Goal: Task Accomplishment & Management: Complete application form

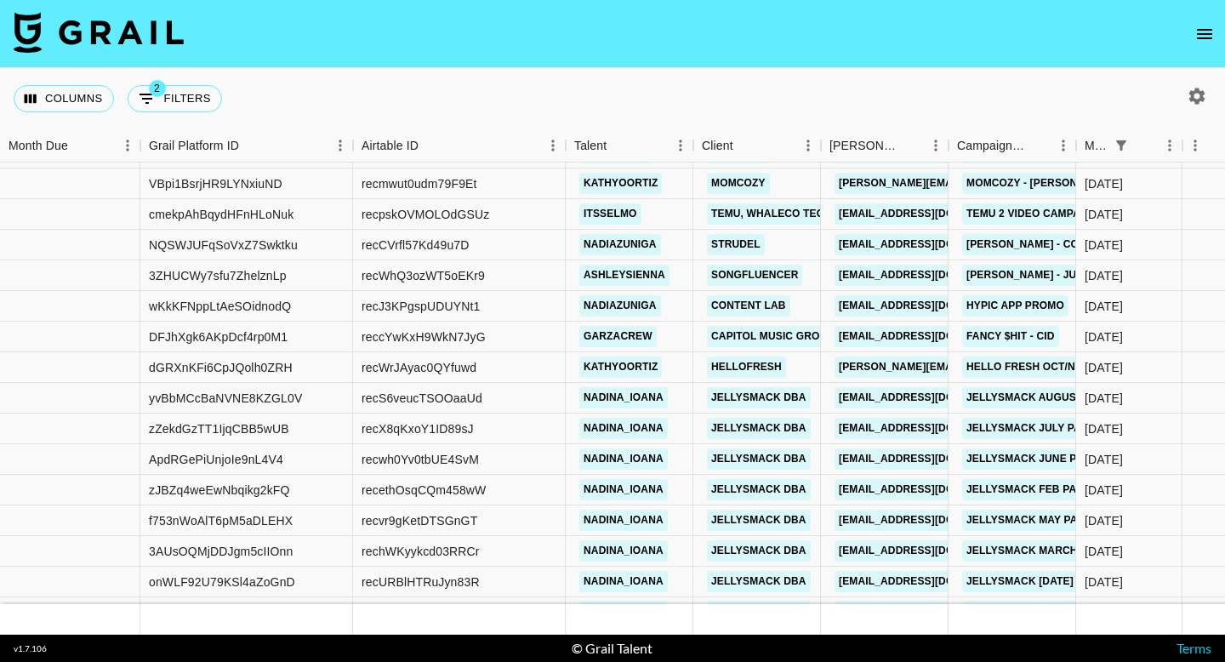
scroll to position [582, 0]
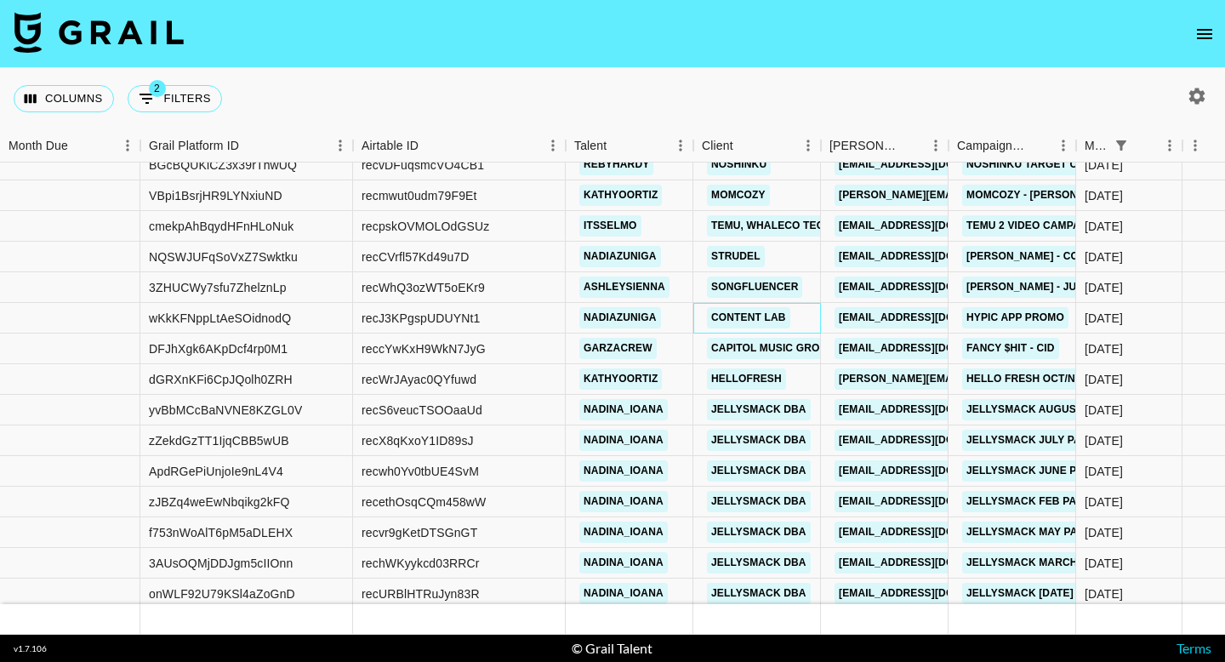
click at [815, 322] on div "Content Lab" at bounding box center [757, 318] width 128 height 31
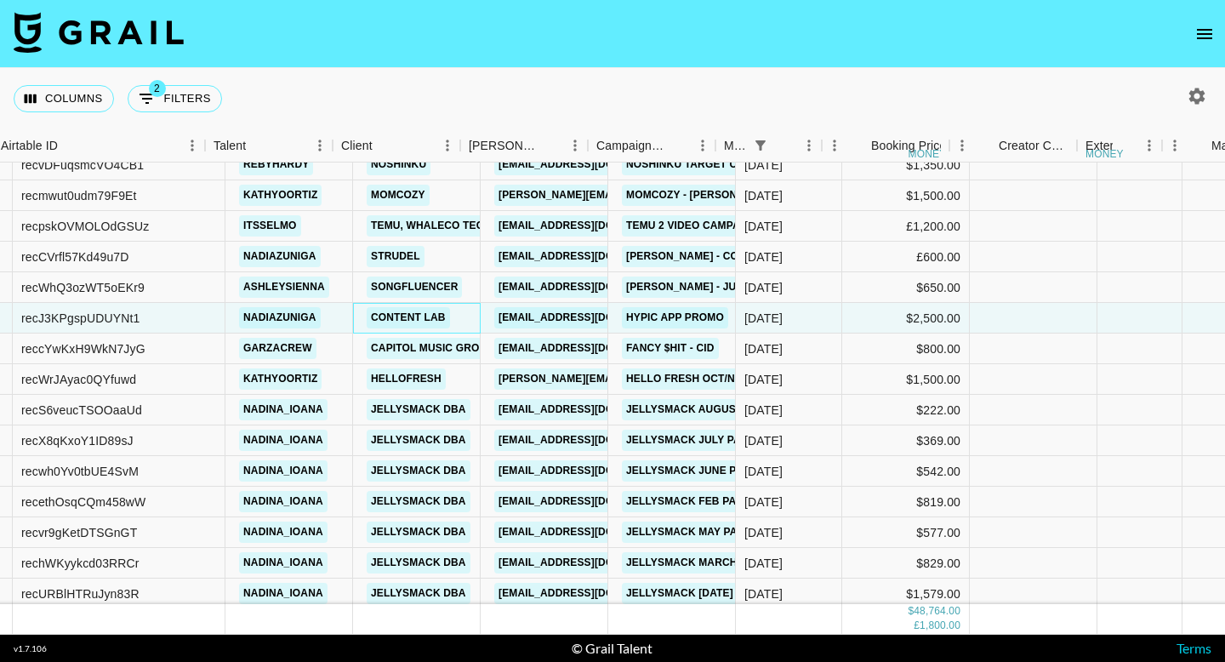
scroll to position [582, 463]
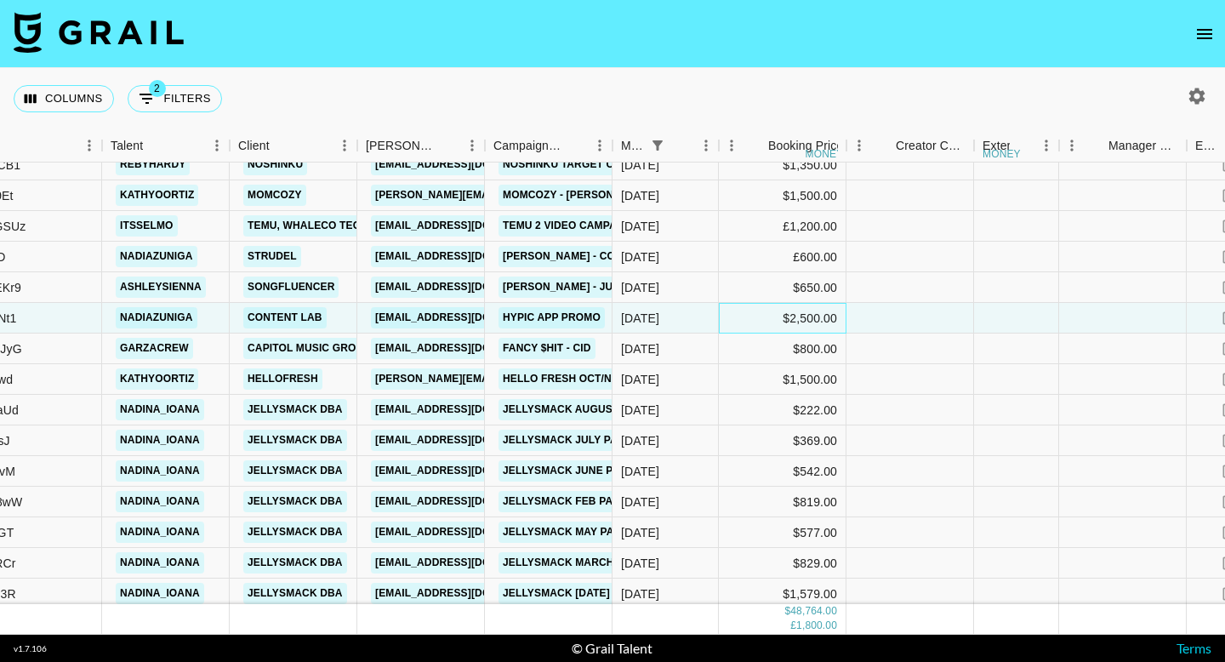
click at [803, 316] on div "$2,500.00" at bounding box center [783, 318] width 128 height 31
type input "3000"
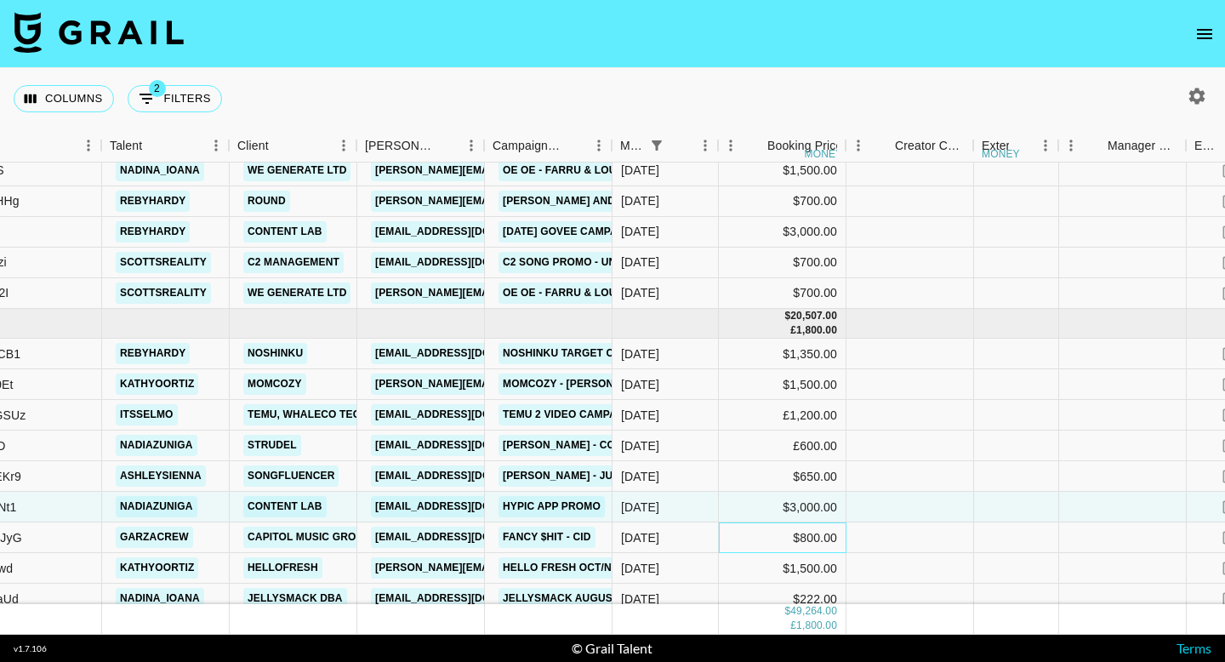
scroll to position [393, 464]
click at [1206, 31] on icon "open drawer" at bounding box center [1204, 34] width 20 height 20
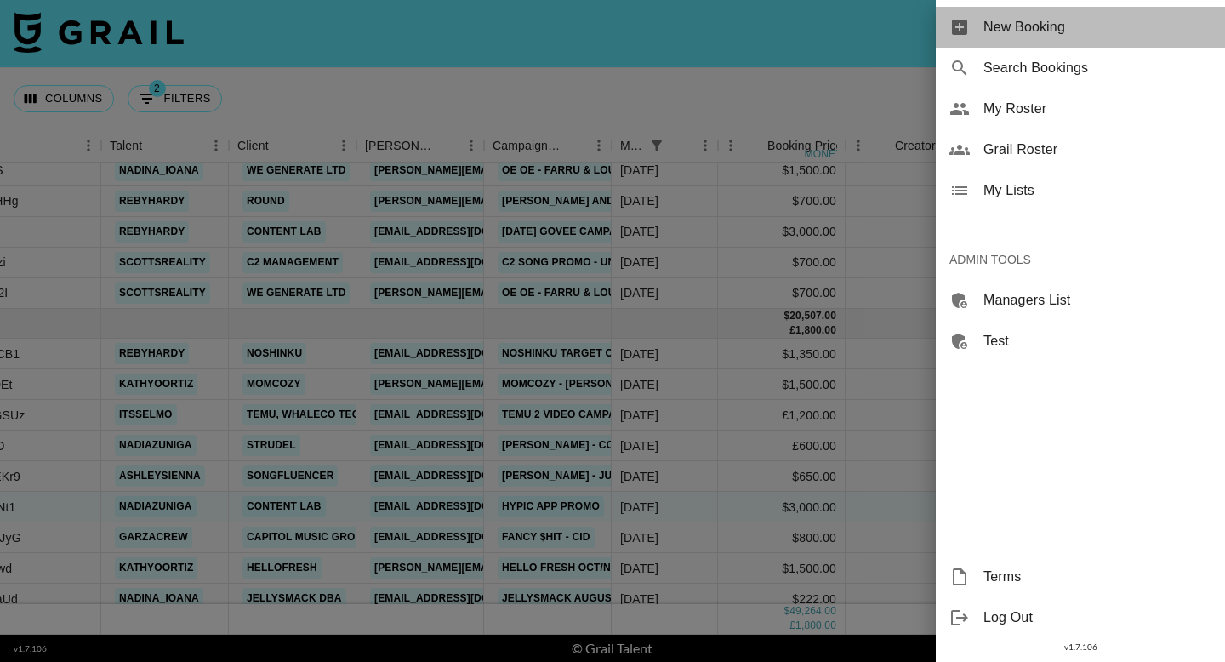
click at [1007, 36] on span "New Booking" at bounding box center [1097, 27] width 228 height 20
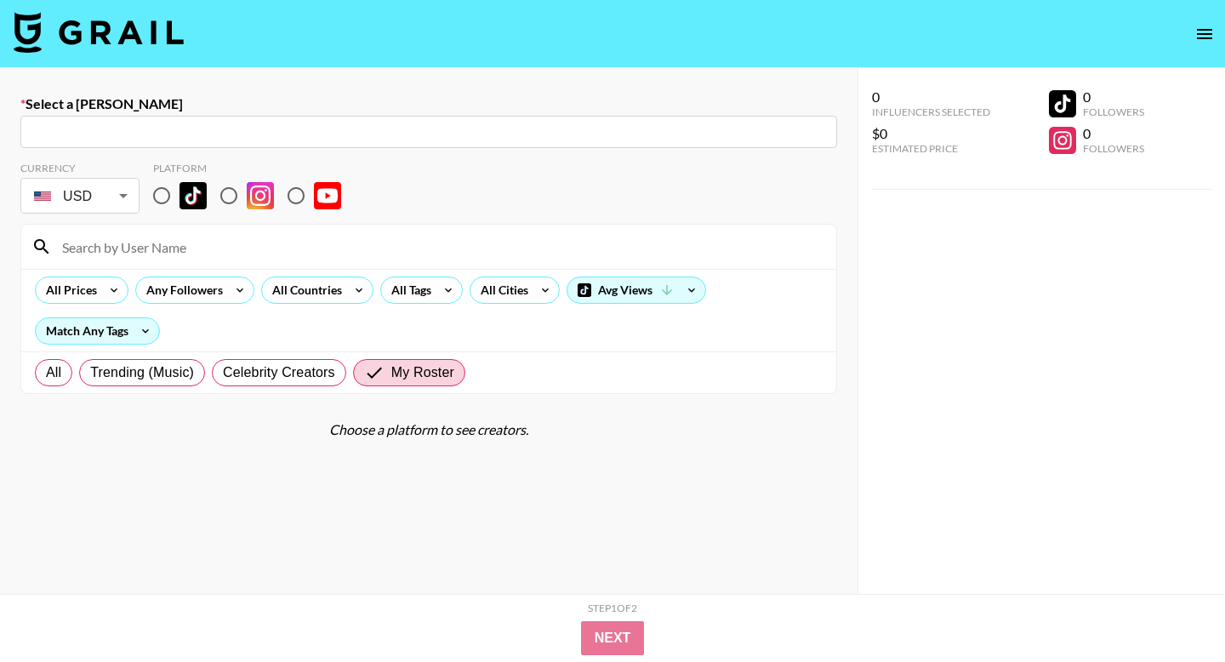
click at [459, 136] on input "text" at bounding box center [429, 132] width 796 height 20
paste input "[PERSON_NAME][EMAIL_ADDRESS][PERSON_NAME][DOMAIN_NAME]"
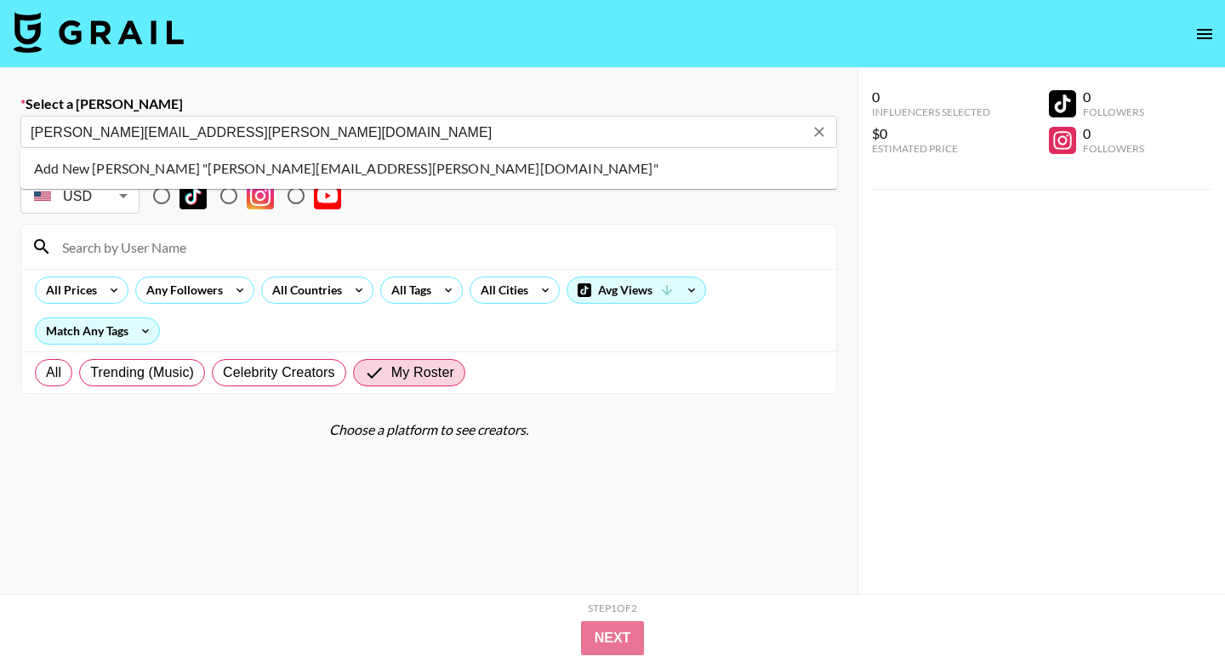
click at [244, 169] on li "Add New [PERSON_NAME] "[PERSON_NAME][EMAIL_ADDRESS][PERSON_NAME][DOMAIN_NAME]"" at bounding box center [428, 168] width 816 height 27
type input "Add New [PERSON_NAME] "[PERSON_NAME][EMAIL_ADDRESS][PERSON_NAME][DOMAIN_NAME]""
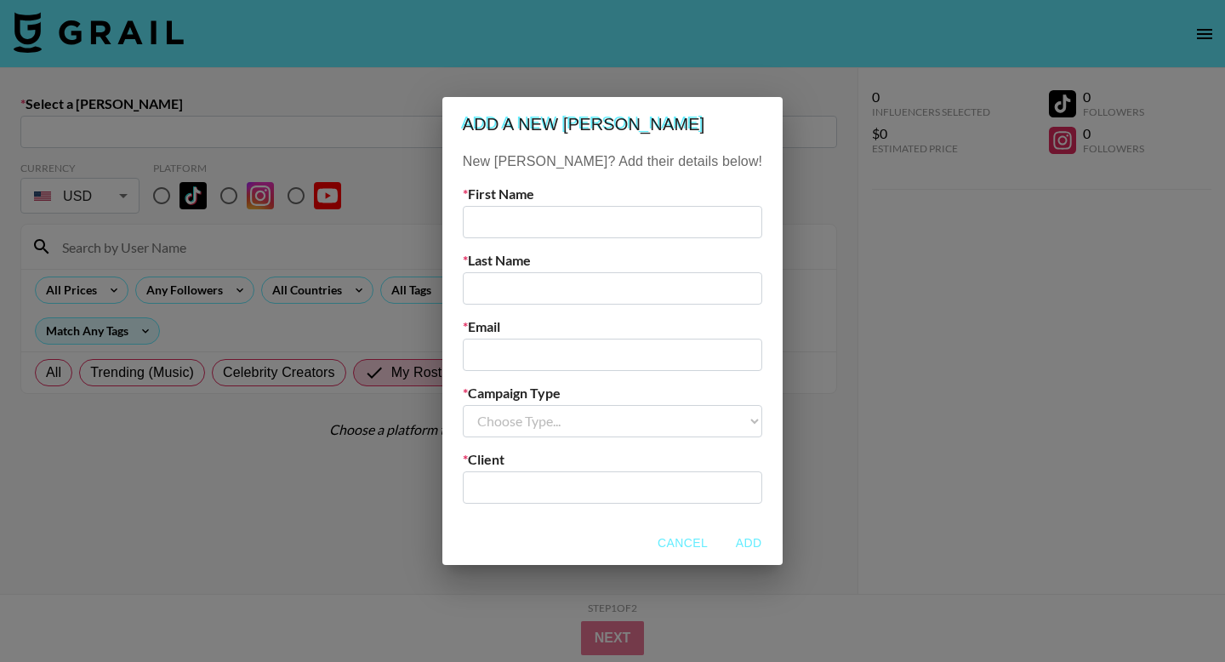
click at [523, 219] on input "text" at bounding box center [612, 222] width 299 height 32
click at [514, 349] on input "email" at bounding box center [612, 354] width 299 height 32
paste input "[PERSON_NAME][EMAIL_ADDRESS][PERSON_NAME][DOMAIN_NAME]"
type input "[PERSON_NAME][EMAIL_ADDRESS][PERSON_NAME][DOMAIN_NAME]"
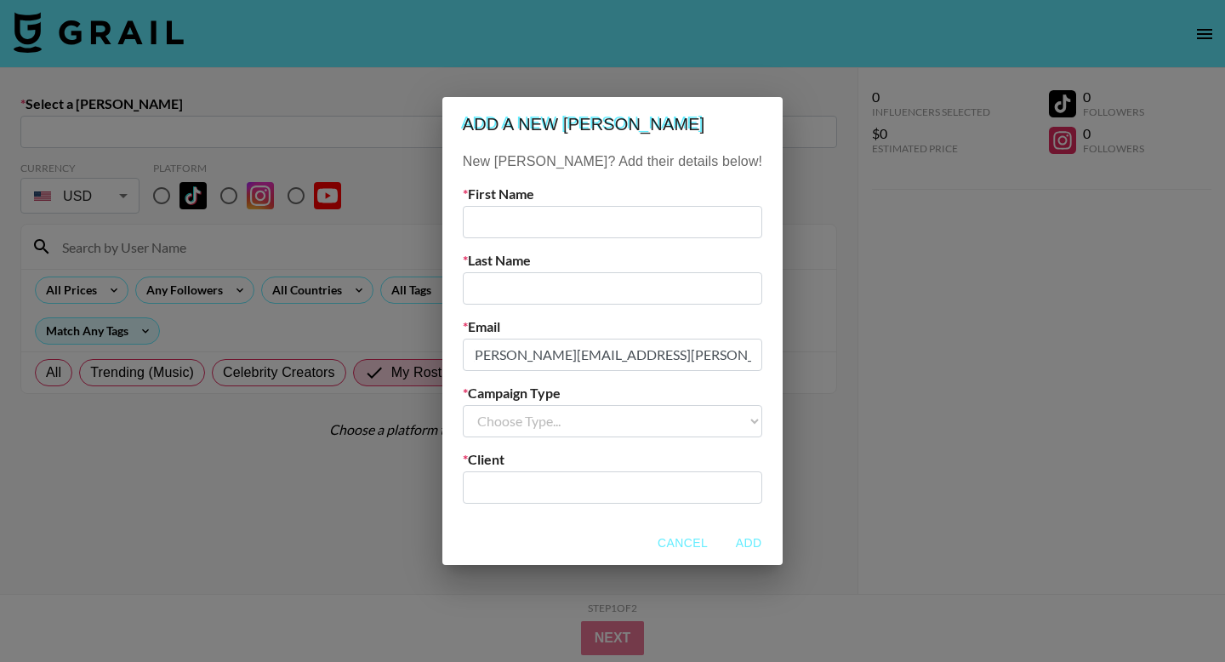
scroll to position [0, 0]
click at [538, 218] on input "text" at bounding box center [612, 222] width 299 height 32
type input "[PERSON_NAME]"
click at [548, 281] on input "text" at bounding box center [612, 288] width 299 height 32
type input "[PERSON_NAME]"
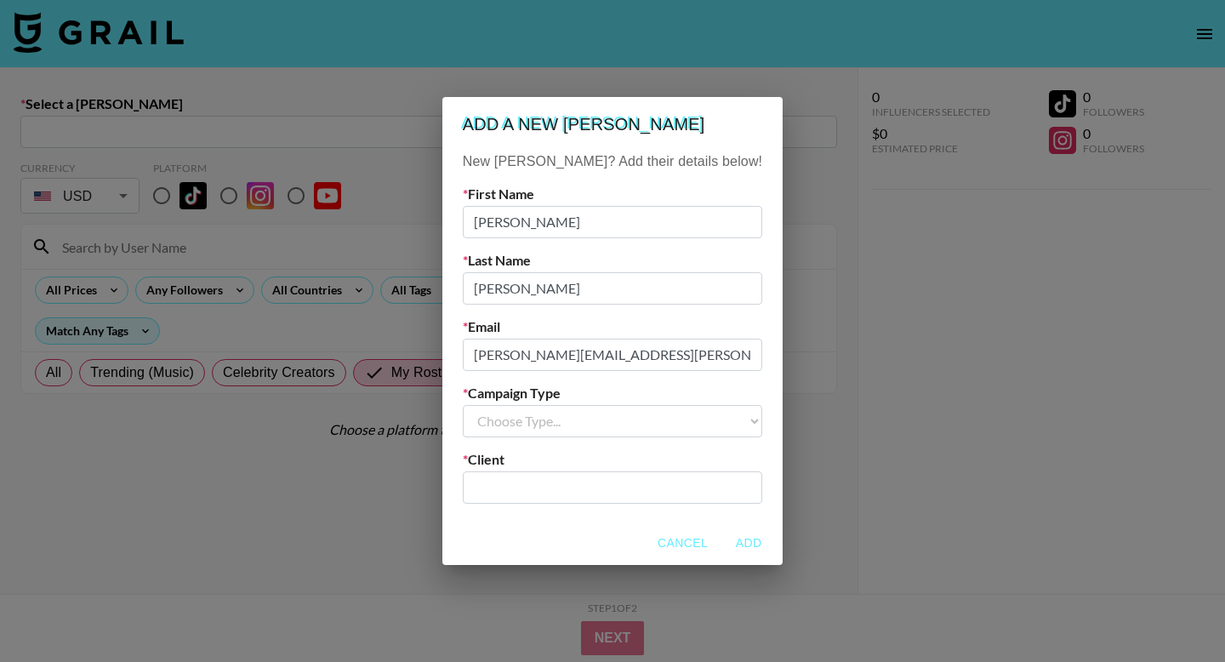
click at [534, 417] on select "Choose Type... Song Promos Brand Promos" at bounding box center [612, 421] width 299 height 32
select select "Brand"
click at [497, 405] on select "Choose Type... Song Promos Brand Promos" at bounding box center [612, 421] width 299 height 32
click at [531, 495] on input "text" at bounding box center [612, 487] width 279 height 20
click at [565, 535] on li "Add New Client: "Unfold Agency"" at bounding box center [612, 523] width 230 height 27
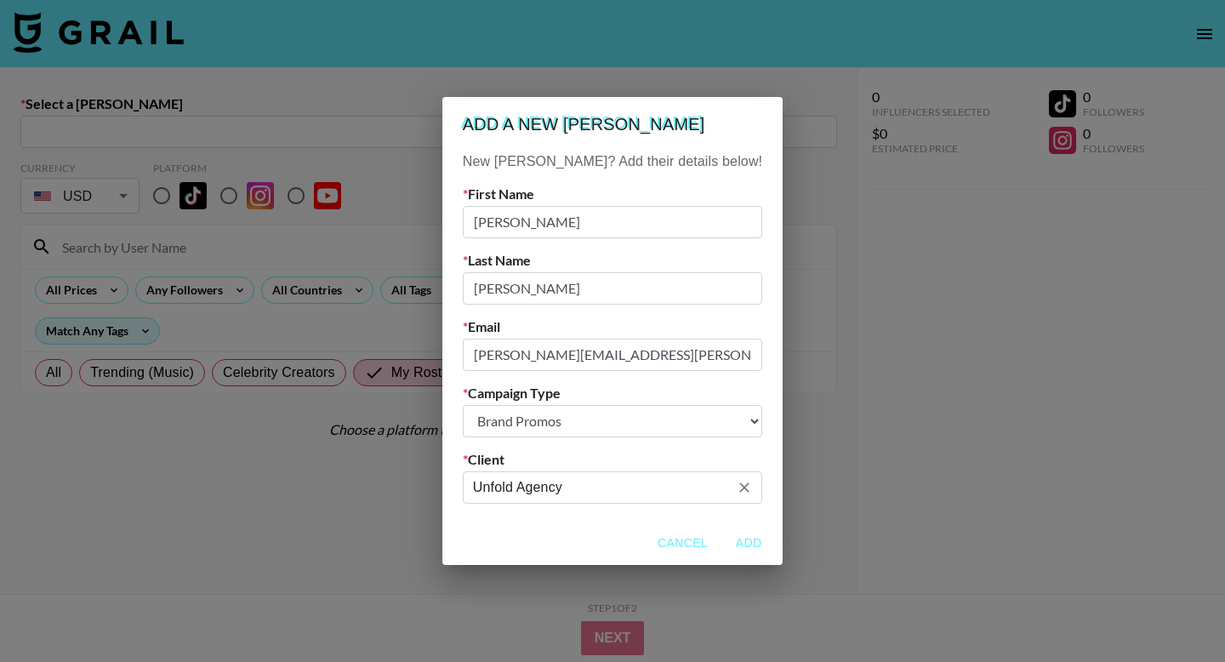
type input "Unfold Agency"
click at [721, 543] on button "Add" at bounding box center [748, 542] width 54 height 31
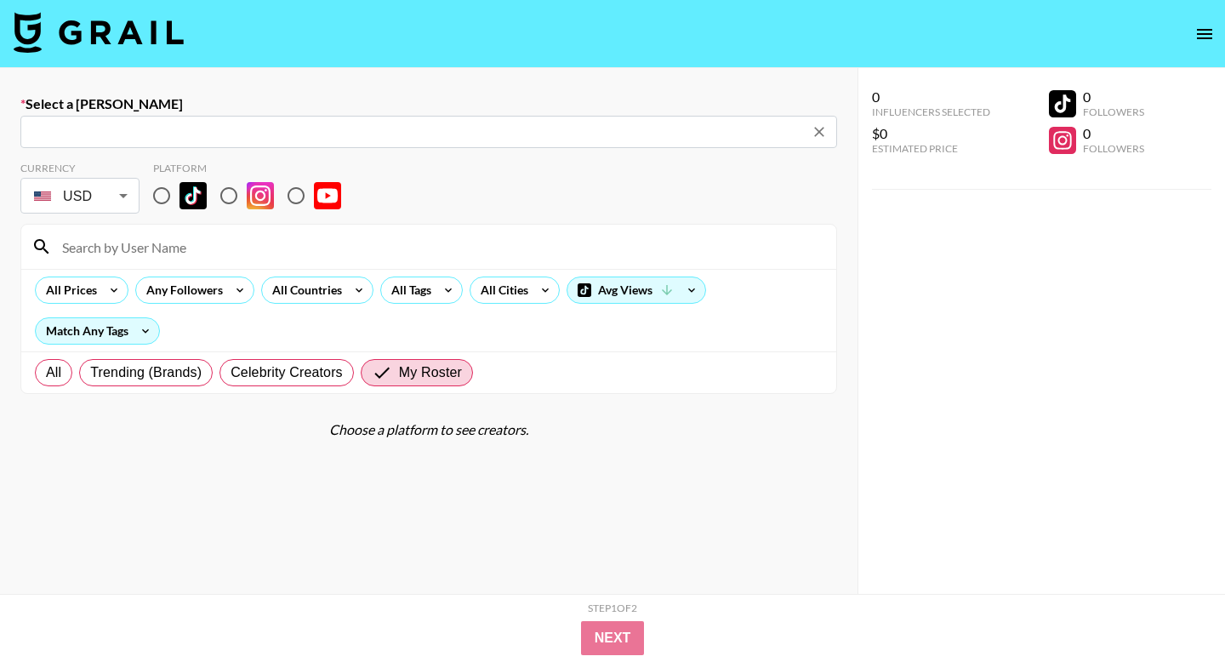
type input "[PERSON_NAME][EMAIL_ADDRESS][PERSON_NAME][DOMAIN_NAME]: [PERSON_NAME] -- Unfold…"
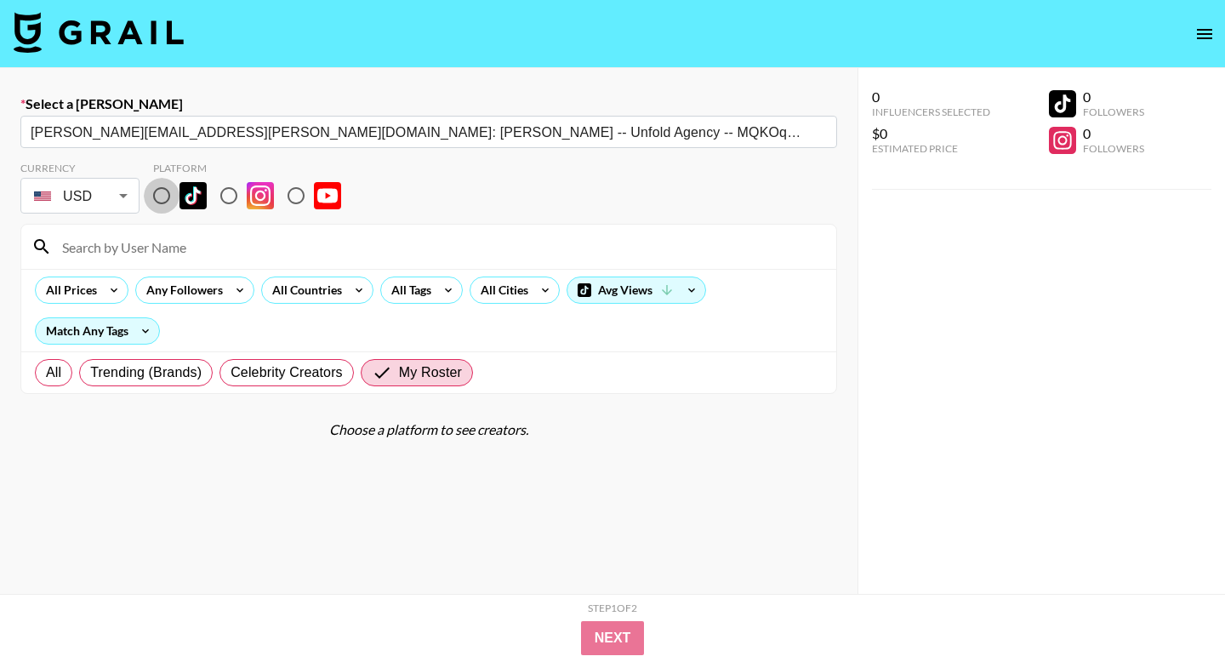
click at [157, 193] on input "radio" at bounding box center [162, 196] width 36 height 36
radio input "true"
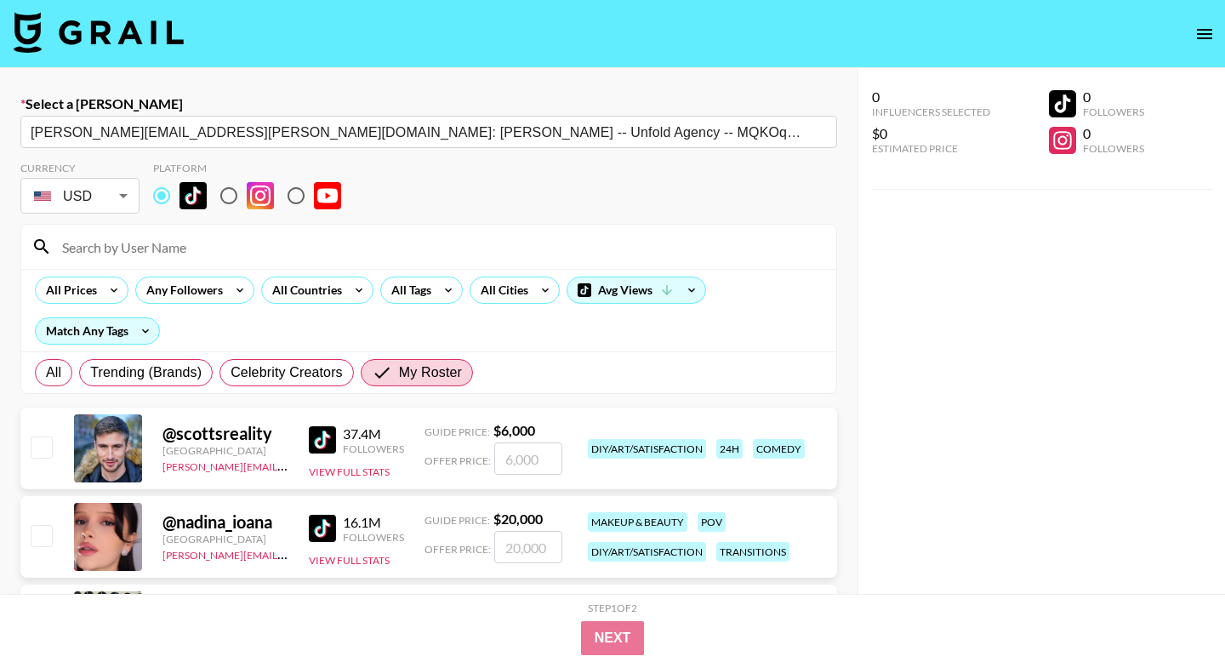
click at [151, 244] on input at bounding box center [439, 246] width 774 height 27
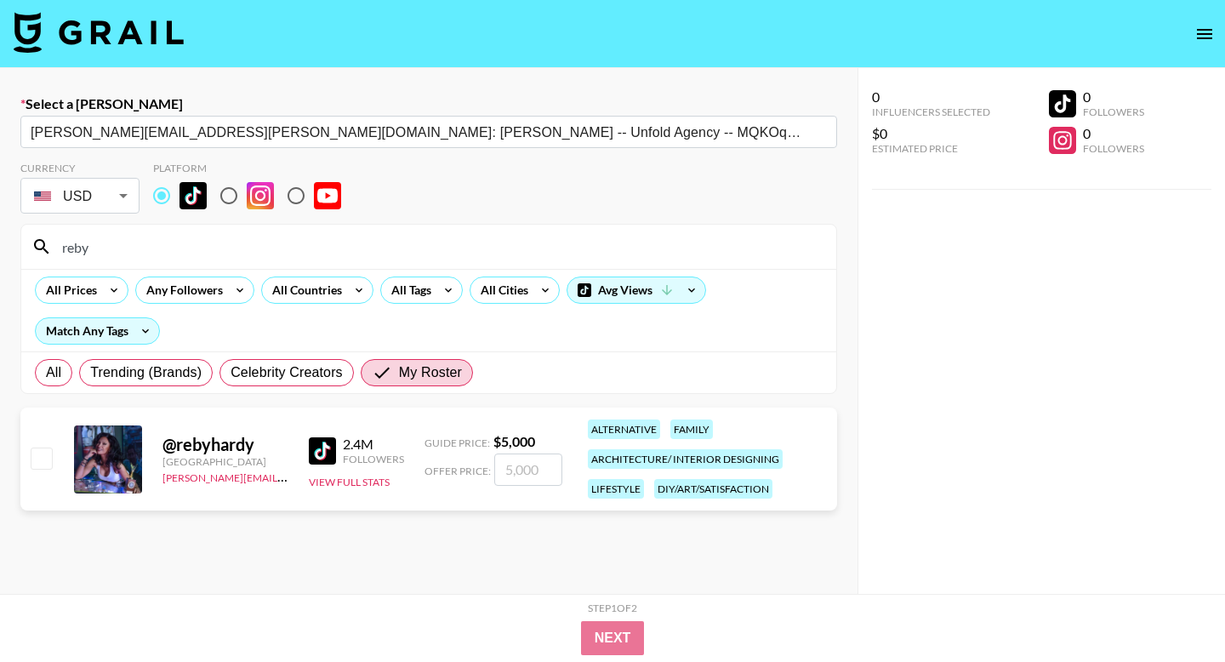
type input "reby"
click at [502, 466] on input "number" at bounding box center [528, 469] width 68 height 32
checkbox input "true"
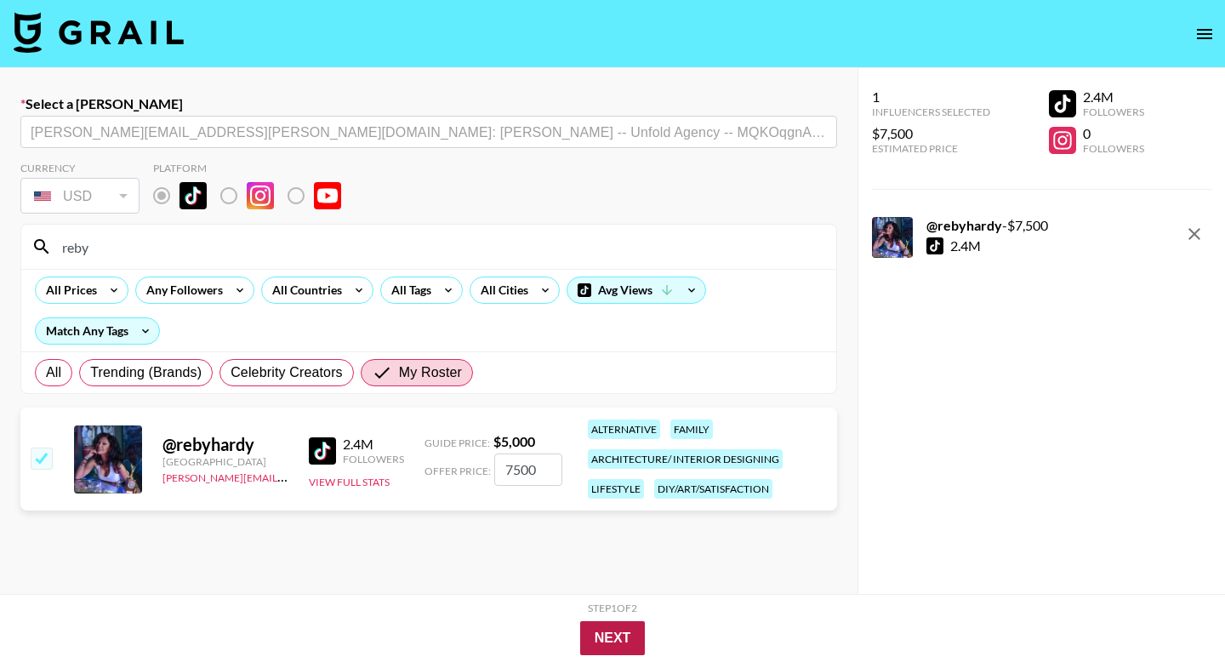
type input "7500"
click at [610, 635] on button "Next" at bounding box center [612, 638] width 65 height 34
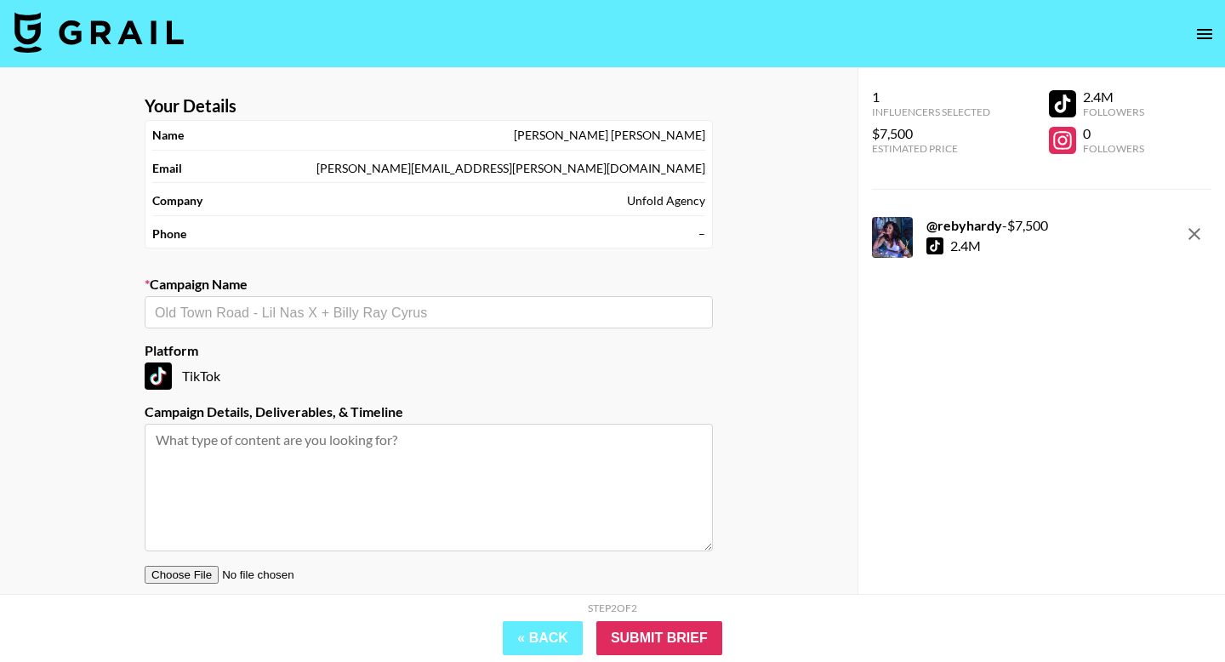
click at [480, 305] on input "text" at bounding box center [429, 313] width 548 height 20
click at [448, 347] on li "Add New Campaign: "Stitch Head [DATE] Promo"" at bounding box center [429, 348] width 568 height 27
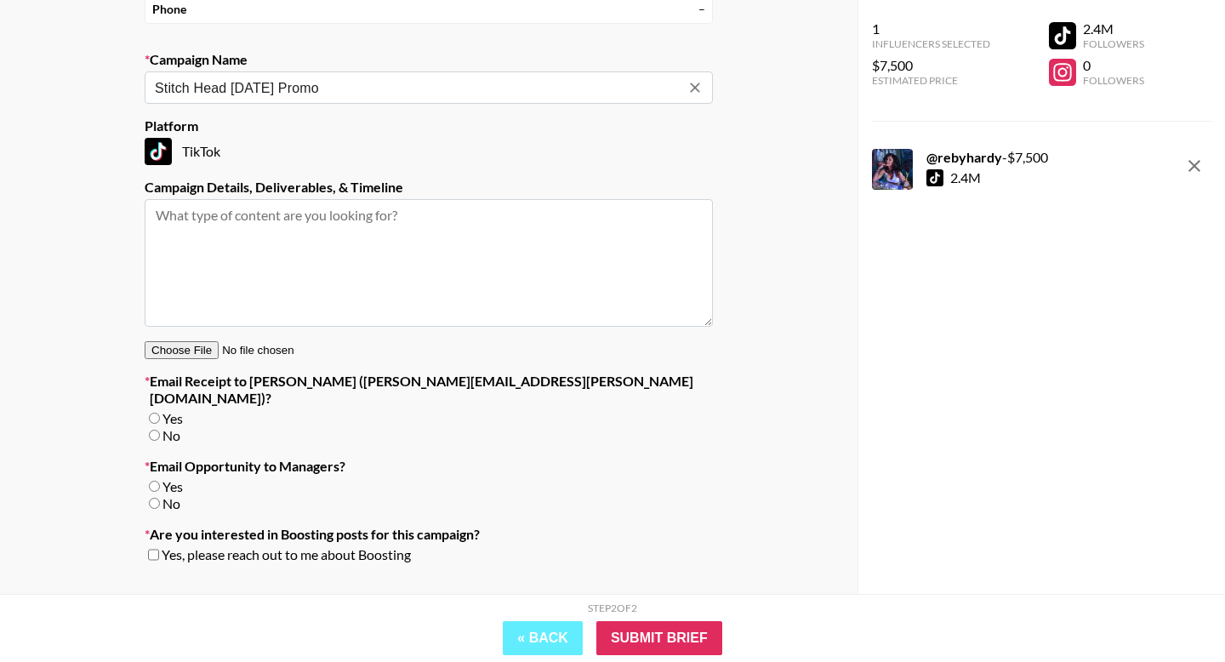
scroll to position [224, 0]
type input "Stitch Head [DATE] Promo"
click at [154, 430] on input "No" at bounding box center [154, 435] width 11 height 11
radio input "true"
click at [156, 498] on input "No" at bounding box center [154, 503] width 11 height 11
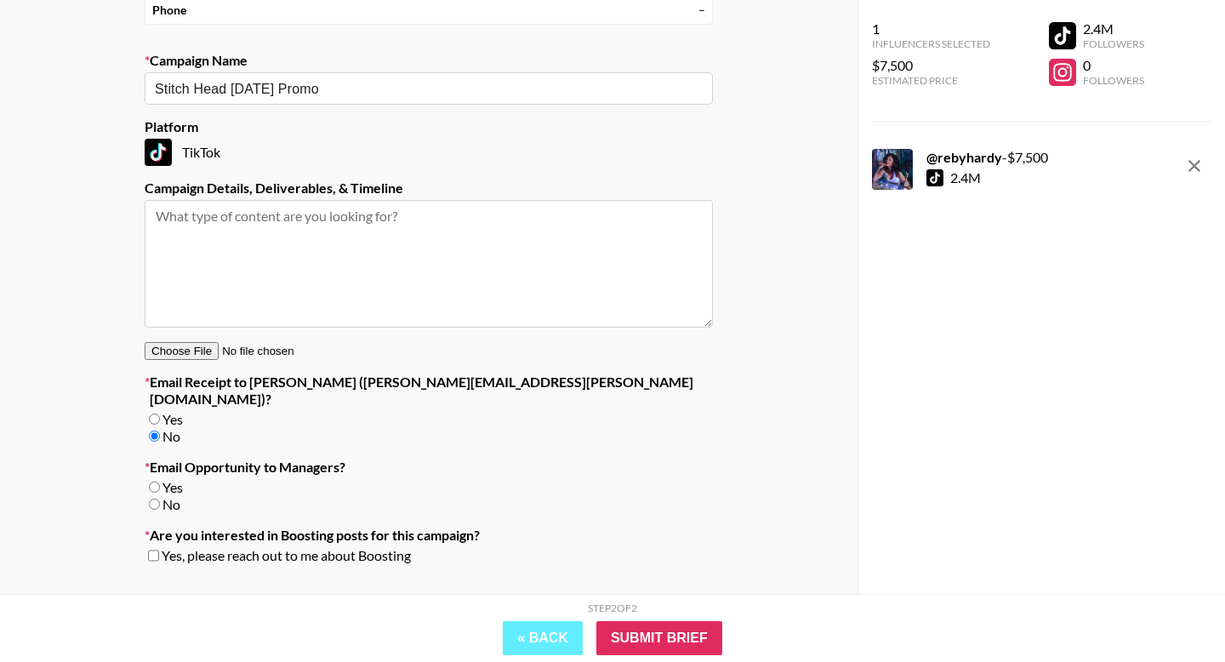
radio input "true"
click at [670, 643] on input "Submit Brief" at bounding box center [659, 638] width 126 height 34
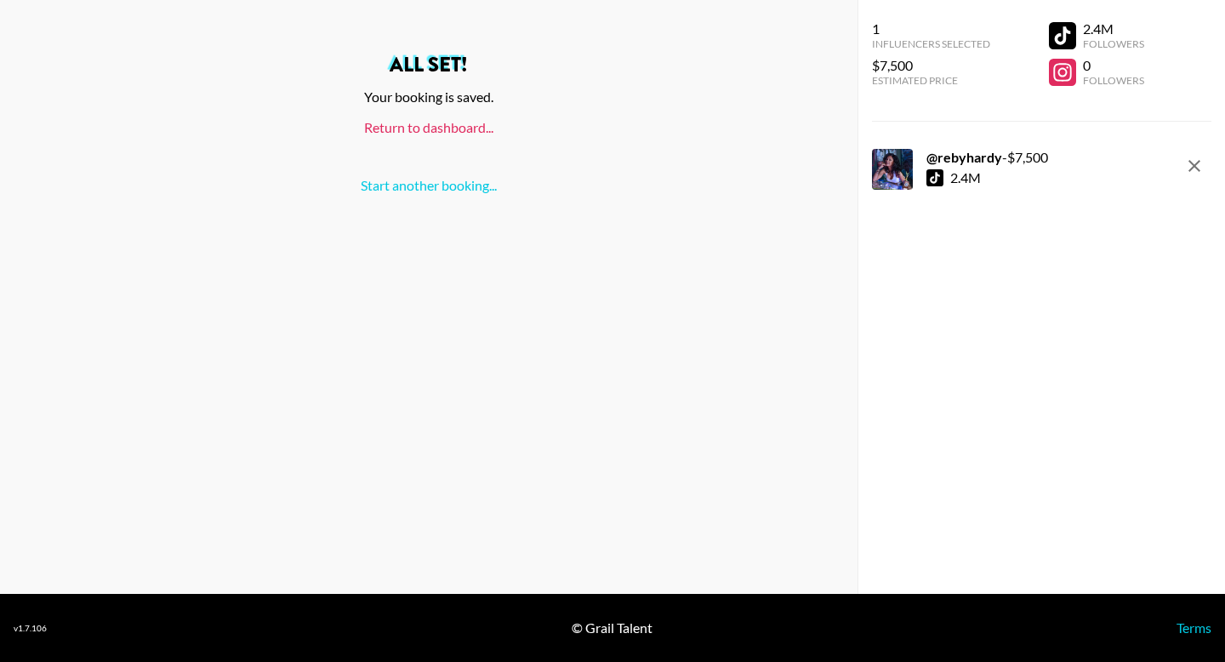
click at [444, 127] on link "Return to dashboard..." at bounding box center [428, 127] width 129 height 16
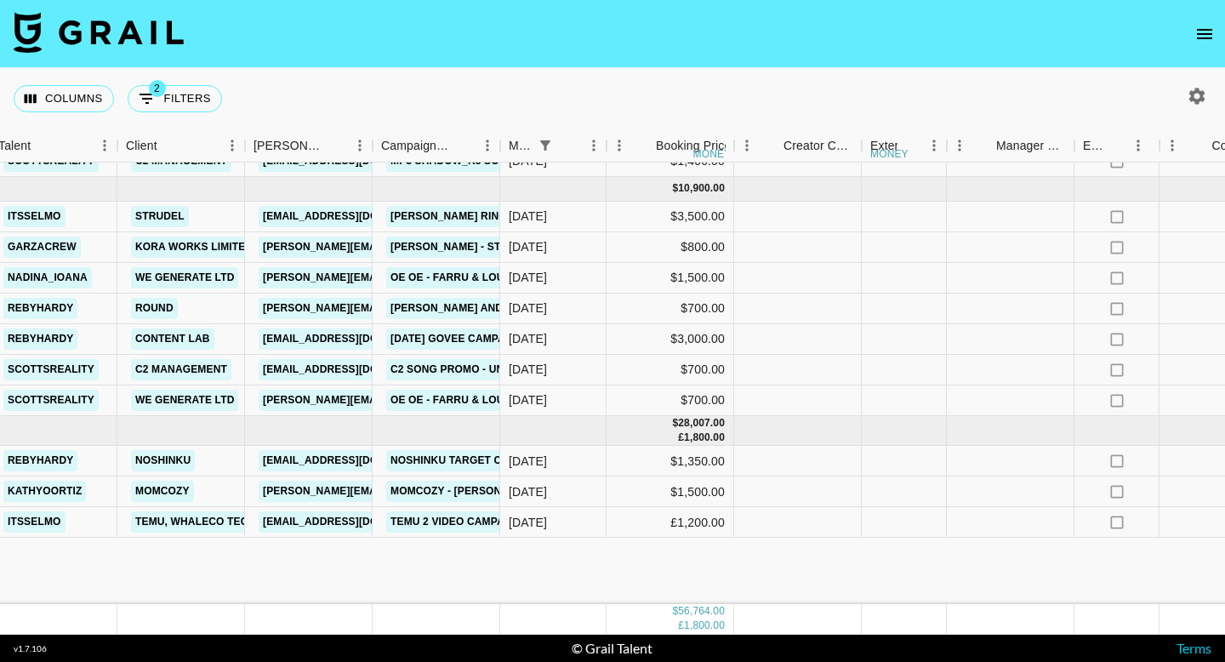
scroll to position [0, 576]
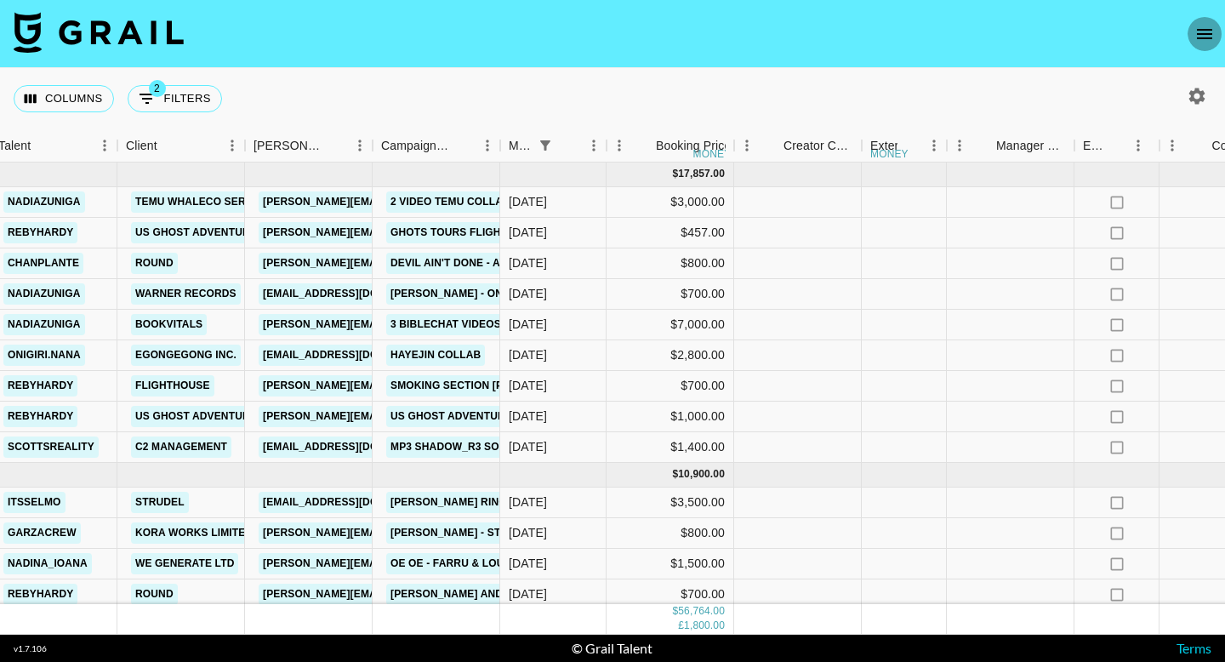
click at [1201, 26] on icon "open drawer" at bounding box center [1204, 34] width 20 height 20
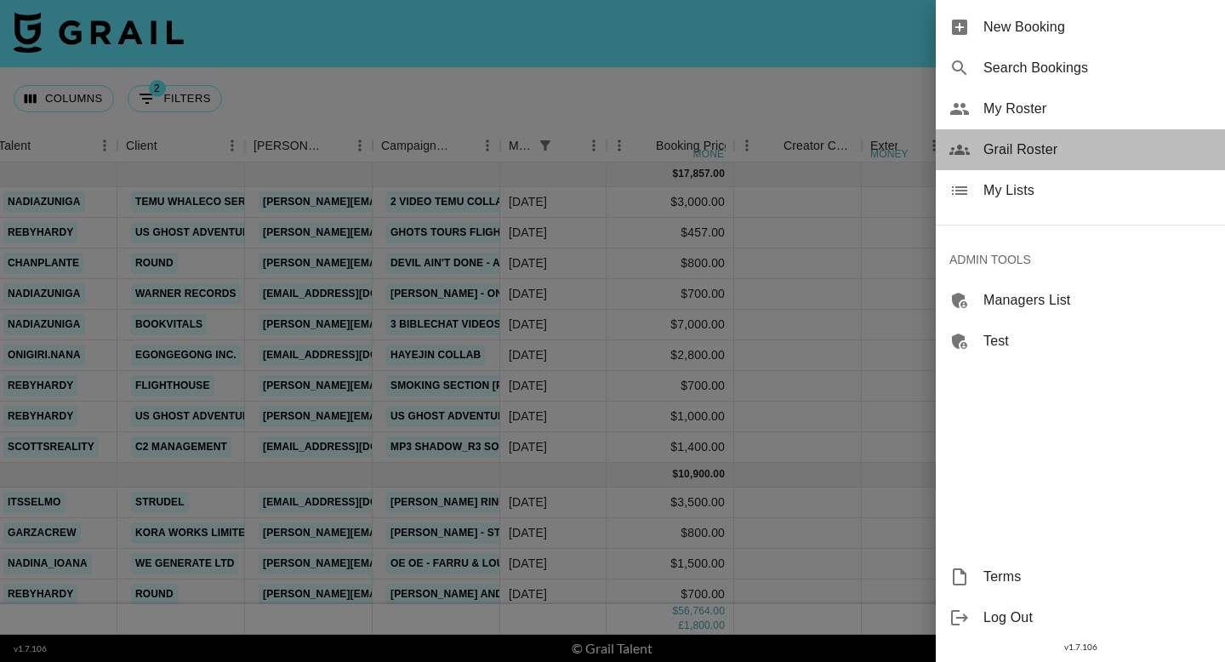
click at [1054, 149] on span "Grail Roster" at bounding box center [1097, 149] width 228 height 20
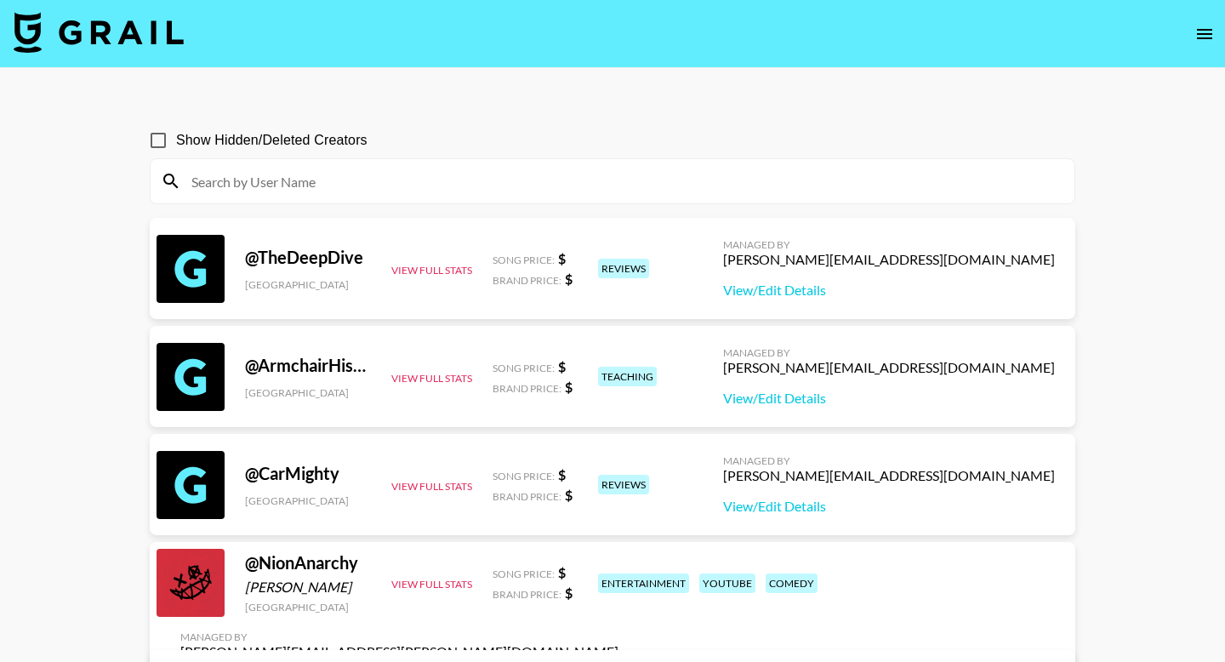
click at [752, 178] on input at bounding box center [622, 181] width 883 height 27
paste input "adya.yeremin"
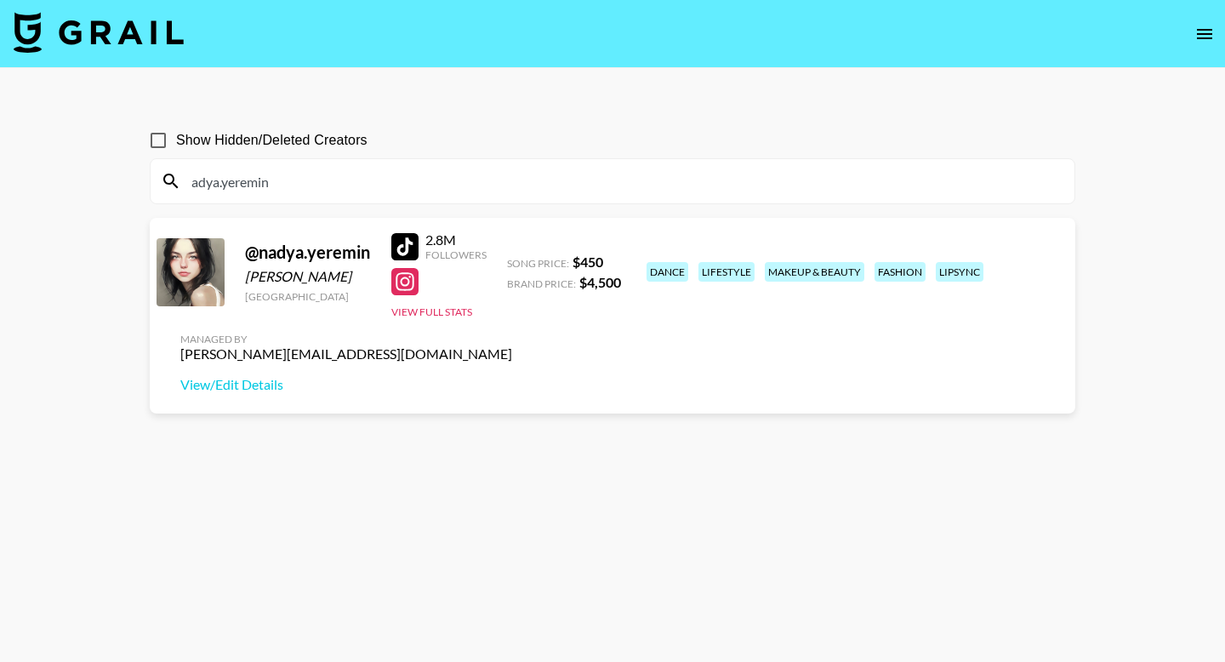
type input "adya.yeremin"
